Goal: Go to known website: Access a specific website the user already knows

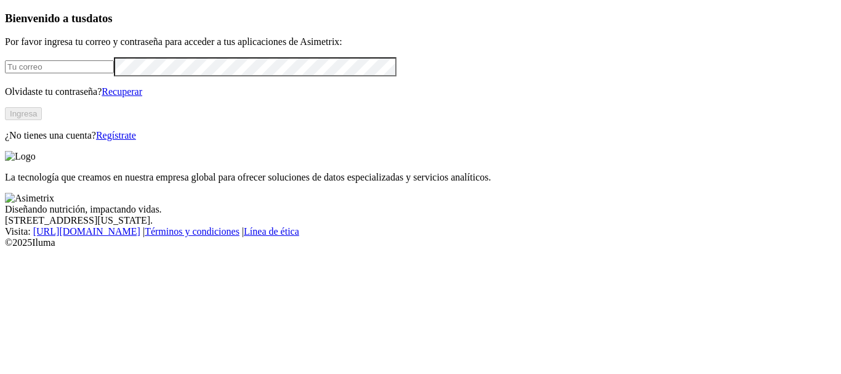
type input "[EMAIL_ADDRESS][PERSON_NAME][DOMAIN_NAME]"
click at [42, 120] on button "Ingresa" at bounding box center [23, 113] width 37 height 13
